Goal: Information Seeking & Learning: Learn about a topic

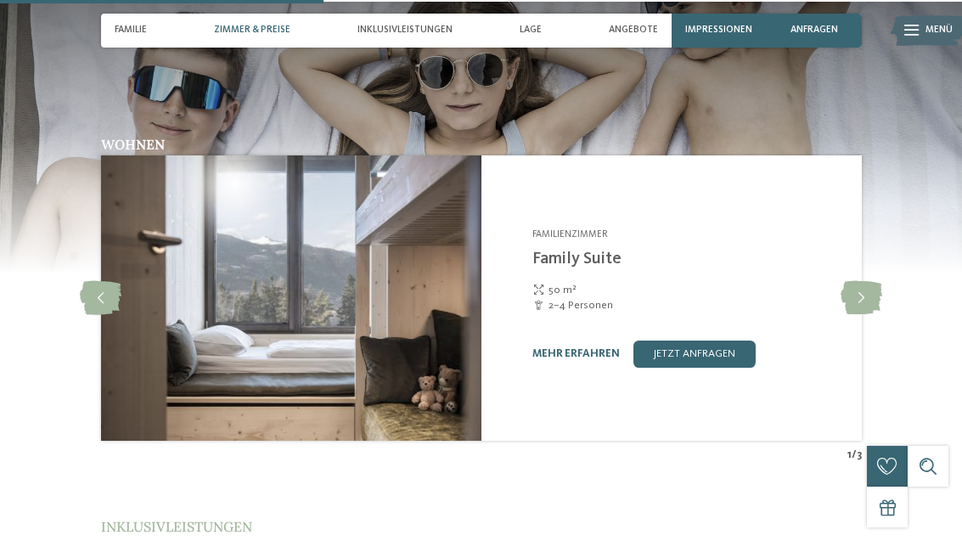
scroll to position [1622, 0]
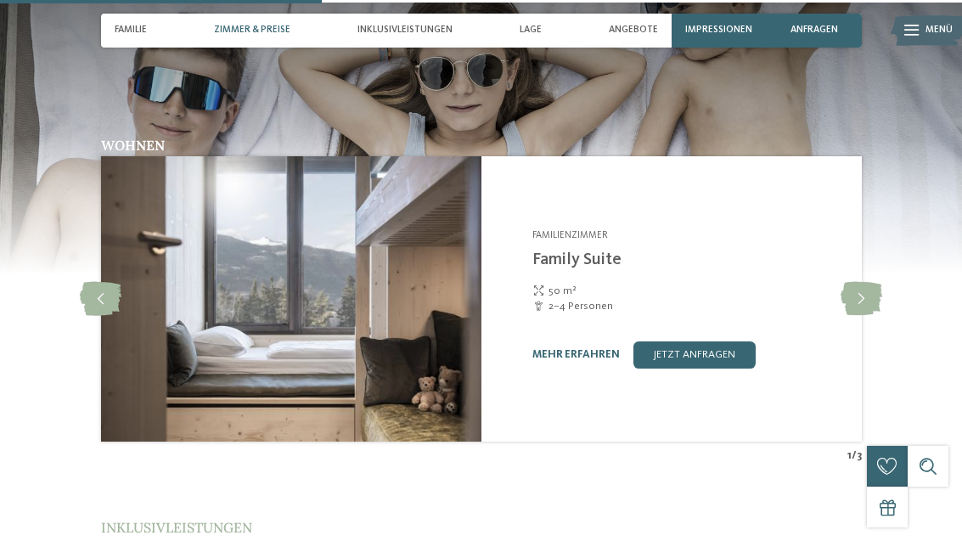
click at [584, 349] on link "mehr erfahren" at bounding box center [575, 354] width 87 height 11
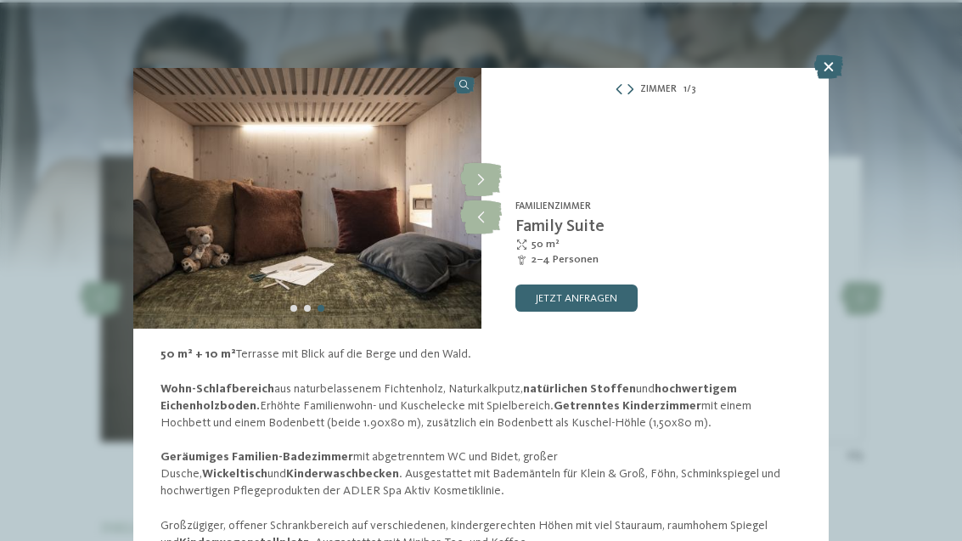
click at [486, 181] on icon at bounding box center [481, 180] width 42 height 34
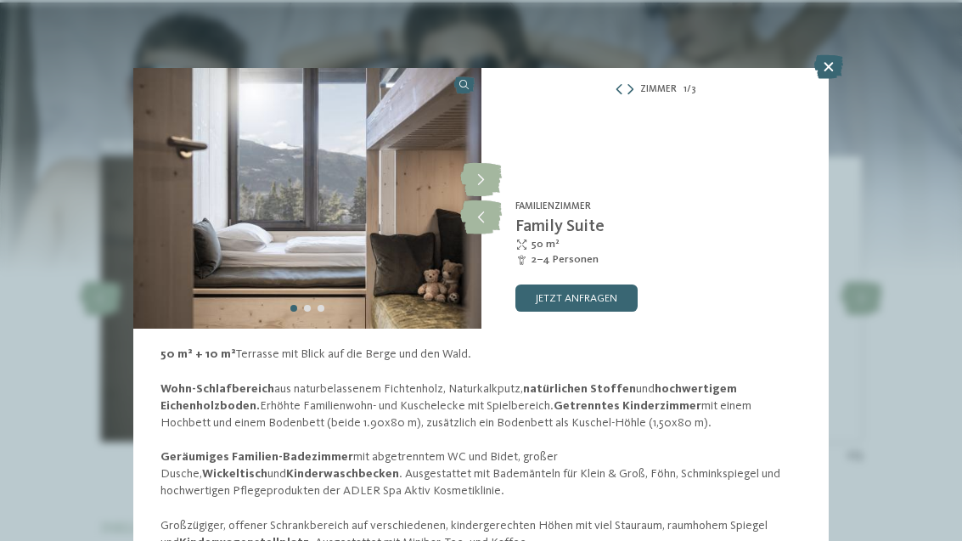
click at [483, 184] on icon at bounding box center [481, 180] width 42 height 34
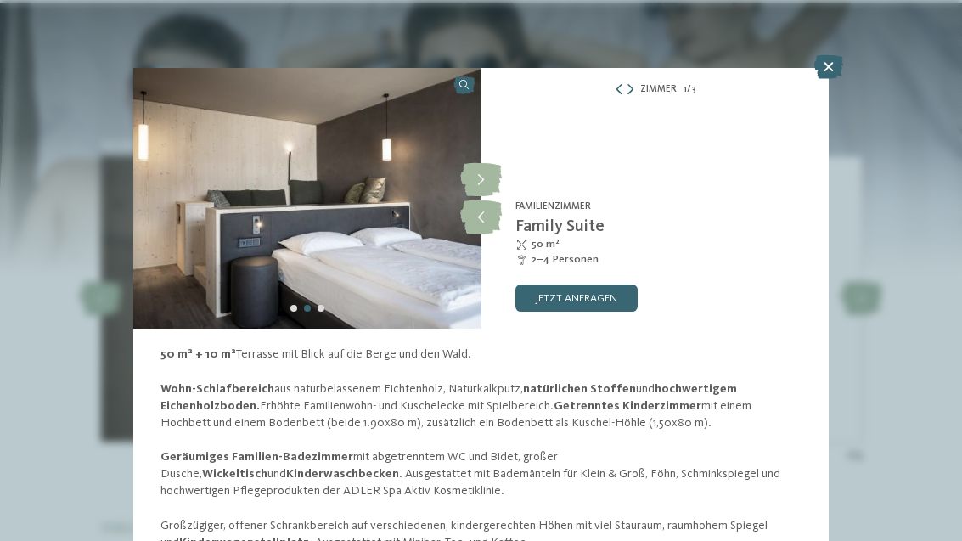
click at [482, 180] on icon at bounding box center [481, 180] width 42 height 34
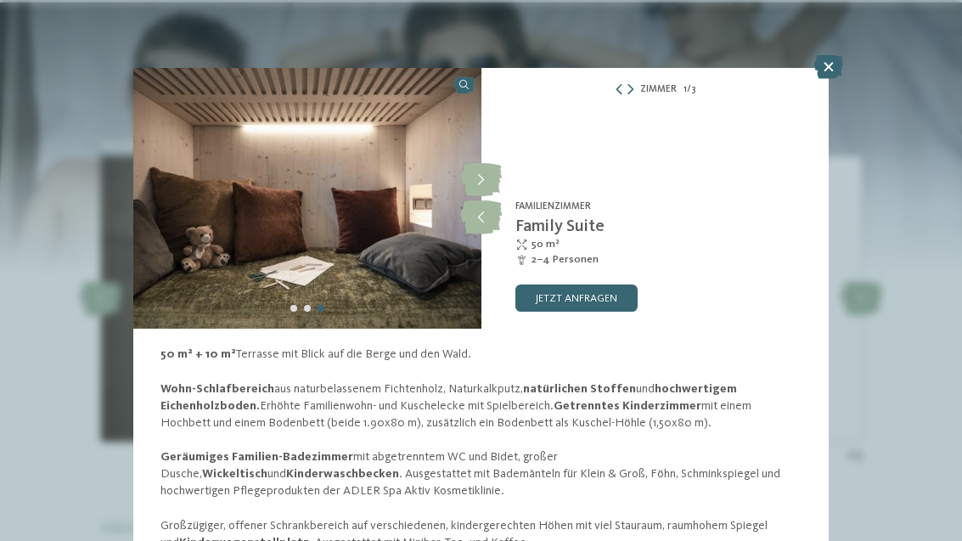
scroll to position [-1, 0]
click at [818, 71] on icon at bounding box center [828, 67] width 29 height 24
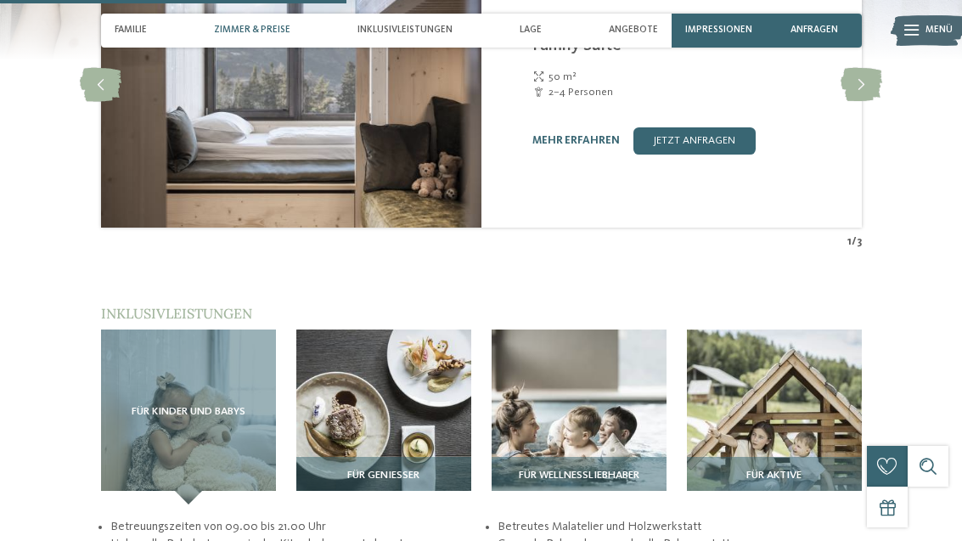
scroll to position [1747, 0]
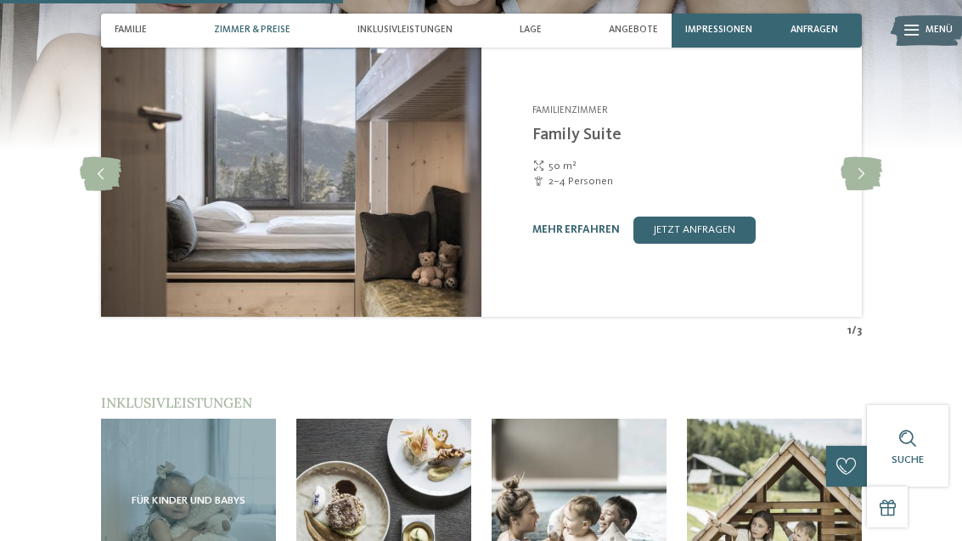
click at [854, 157] on icon at bounding box center [861, 174] width 42 height 34
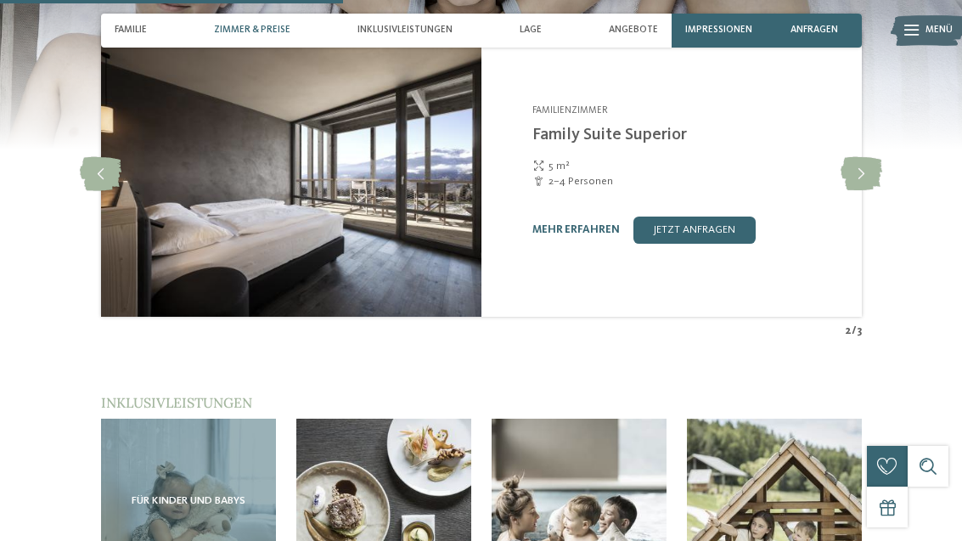
click at [582, 224] on link "mehr erfahren" at bounding box center [575, 229] width 87 height 11
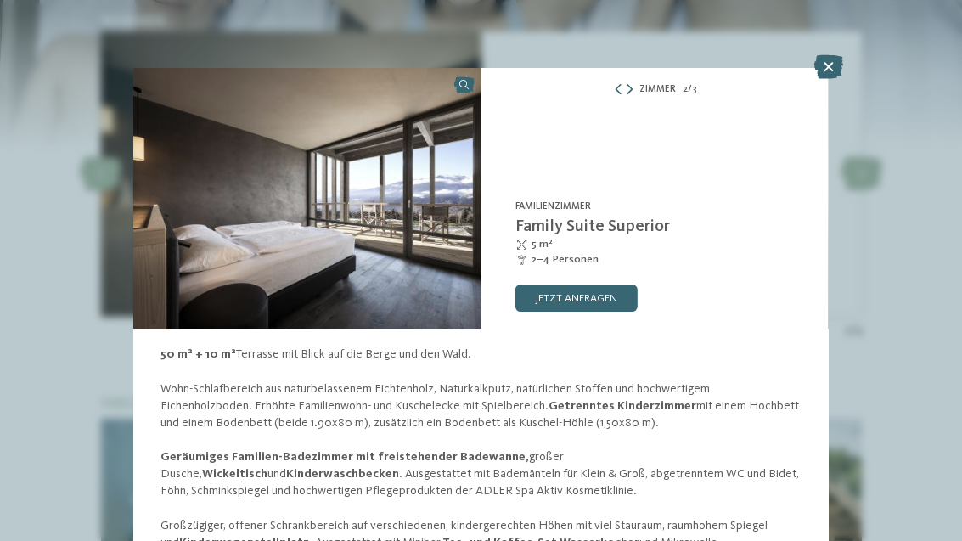
click at [825, 58] on icon at bounding box center [828, 67] width 29 height 24
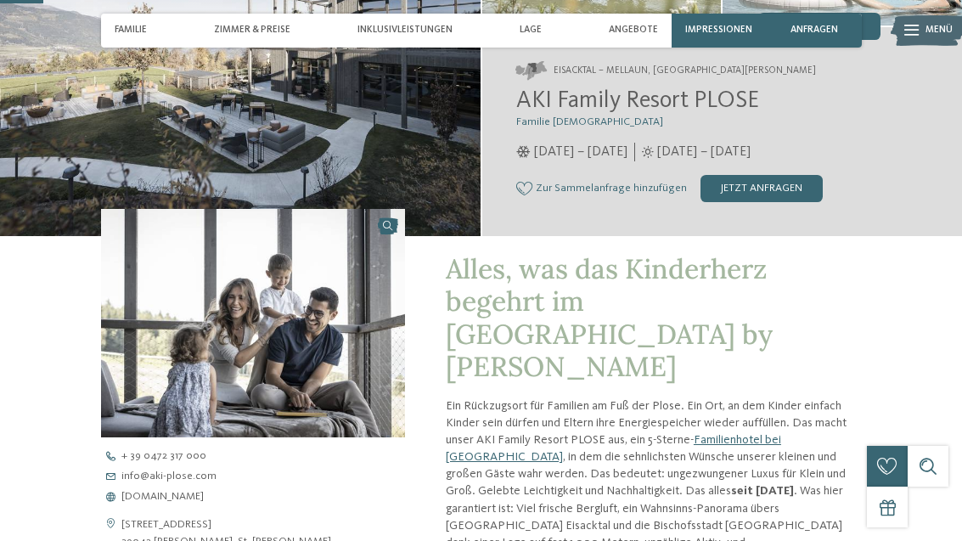
scroll to position [221, 0]
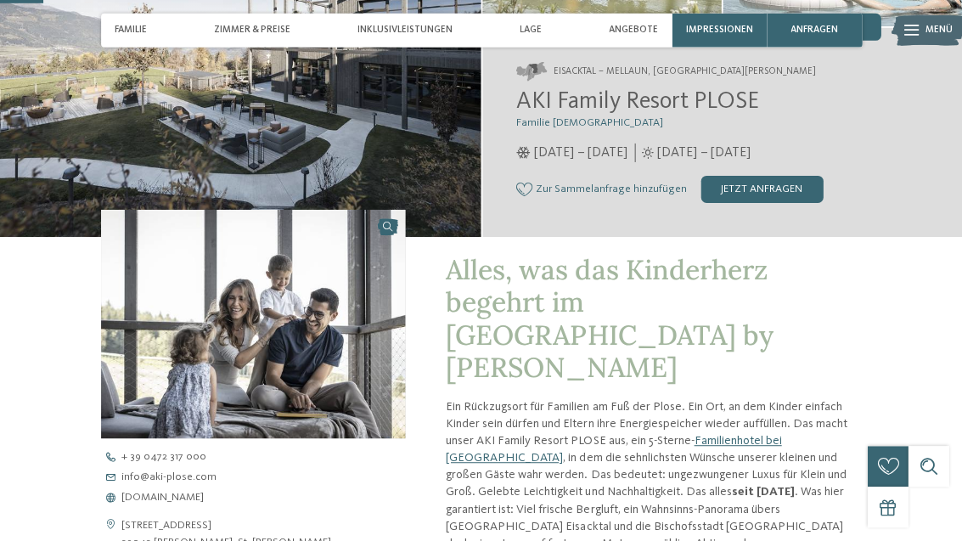
click at [398, 31] on span "Inklusivleistungen" at bounding box center [404, 30] width 95 height 11
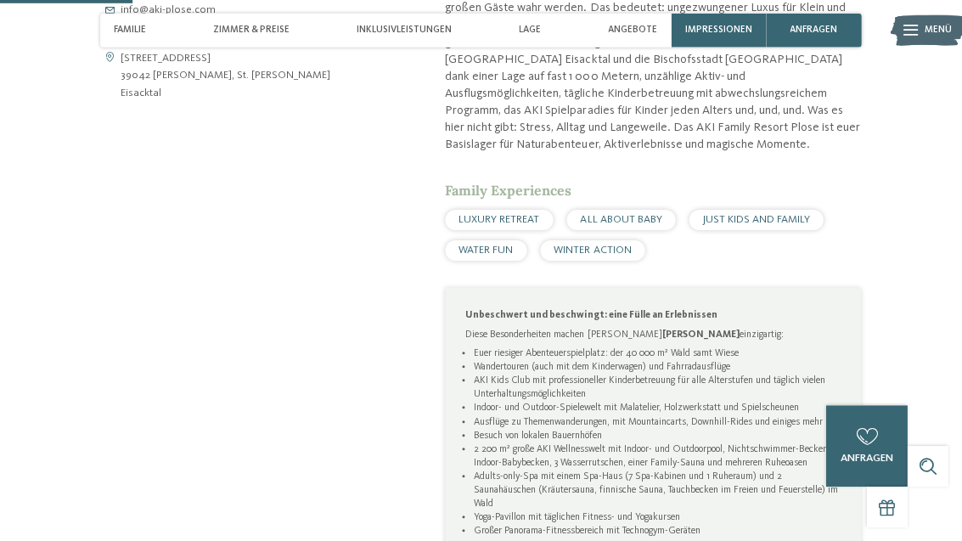
scroll to position [682, 0]
